Goal: Navigation & Orientation: Go to known website

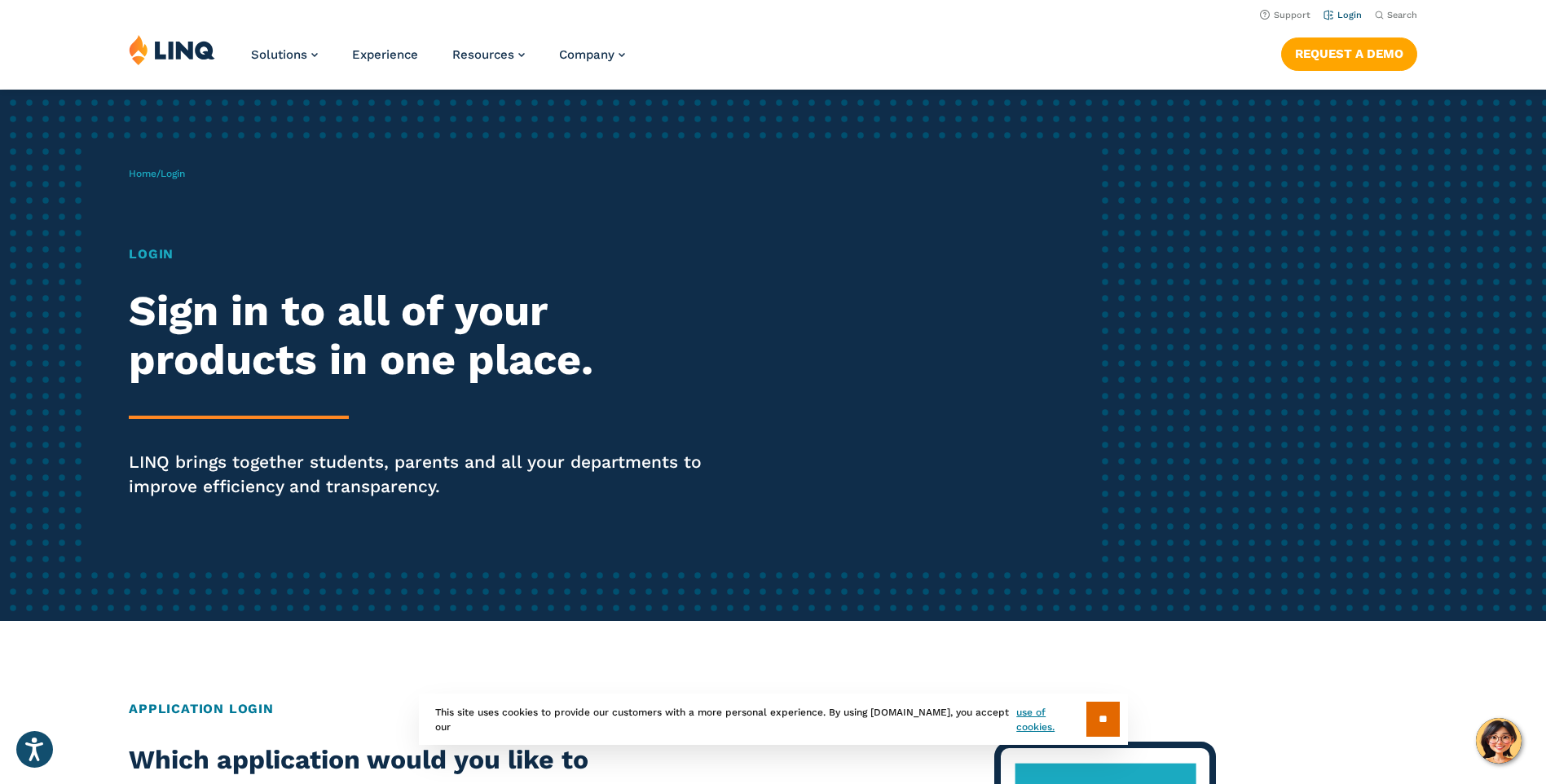
click at [1345, 17] on link "Login" at bounding box center [1343, 15] width 38 height 11
click at [156, 169] on link "Home" at bounding box center [142, 173] width 27 height 12
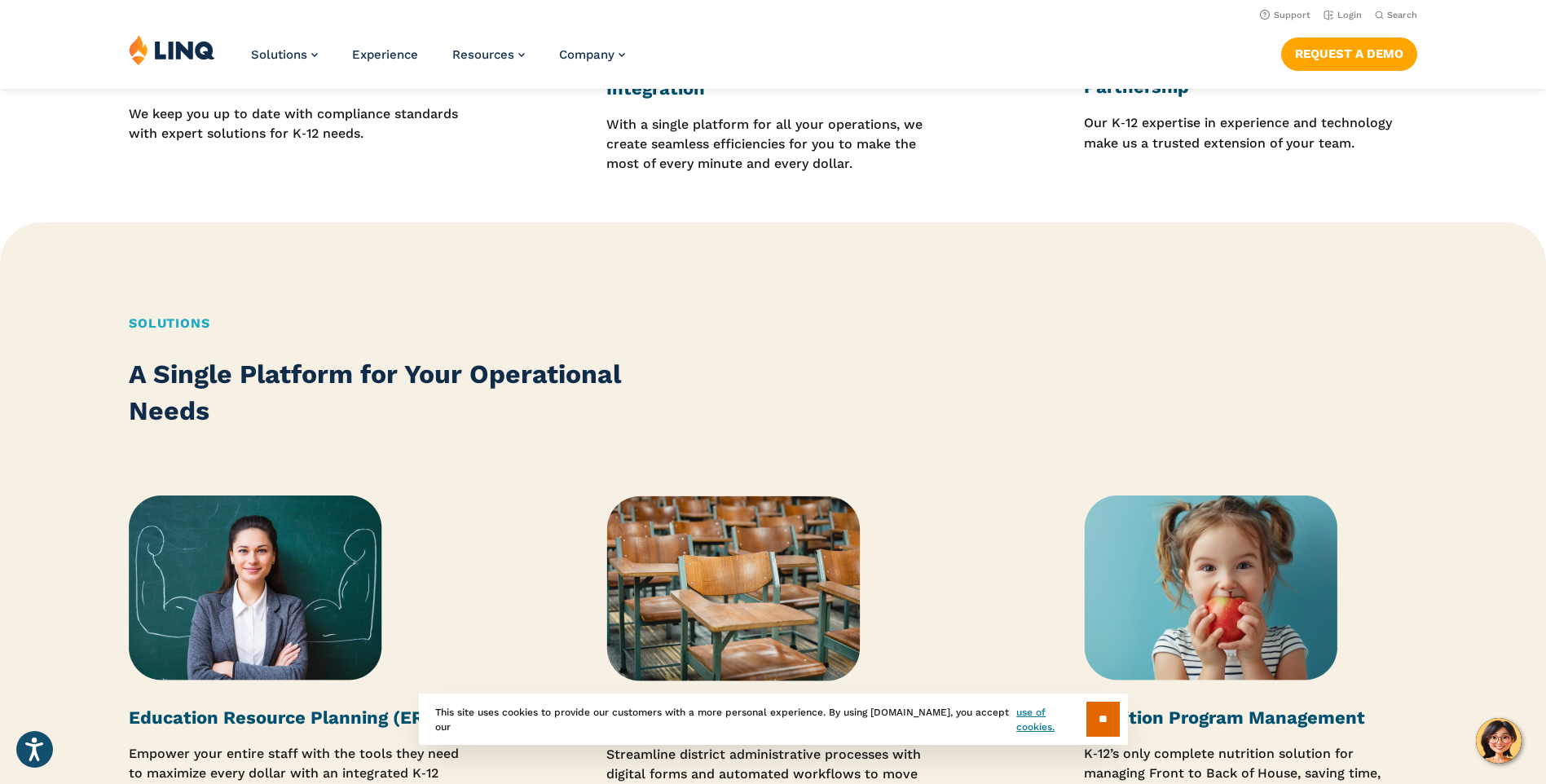
scroll to position [1467, 0]
